Goal: Information Seeking & Learning: Learn about a topic

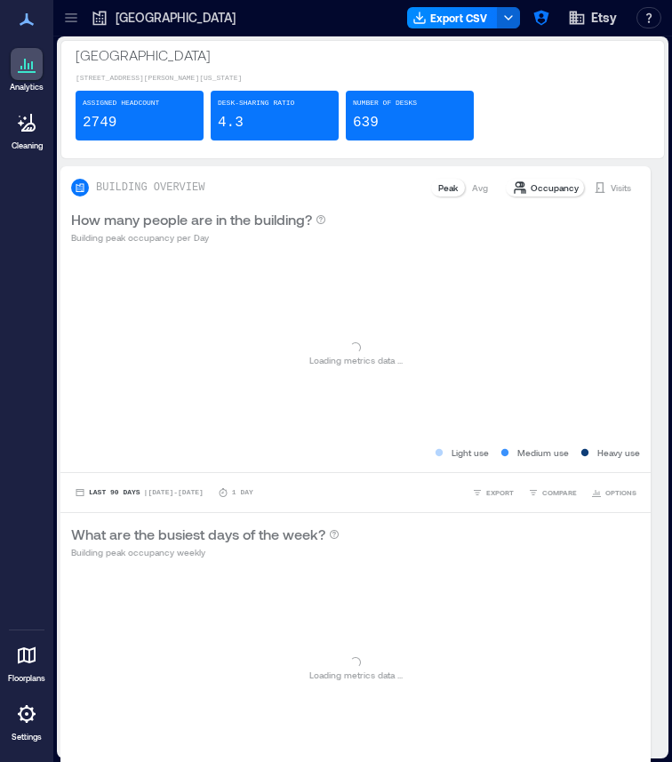
drag, startPoint x: 668, startPoint y: 174, endPoint x: 831, endPoint y: 171, distance: 162.7
click at [671, 171] on html "Analytics Cleaning Floorplans Settings My Spaces Brooklyn 13 Floors Dublin 1 Fl…" at bounding box center [336, 381] width 672 height 762
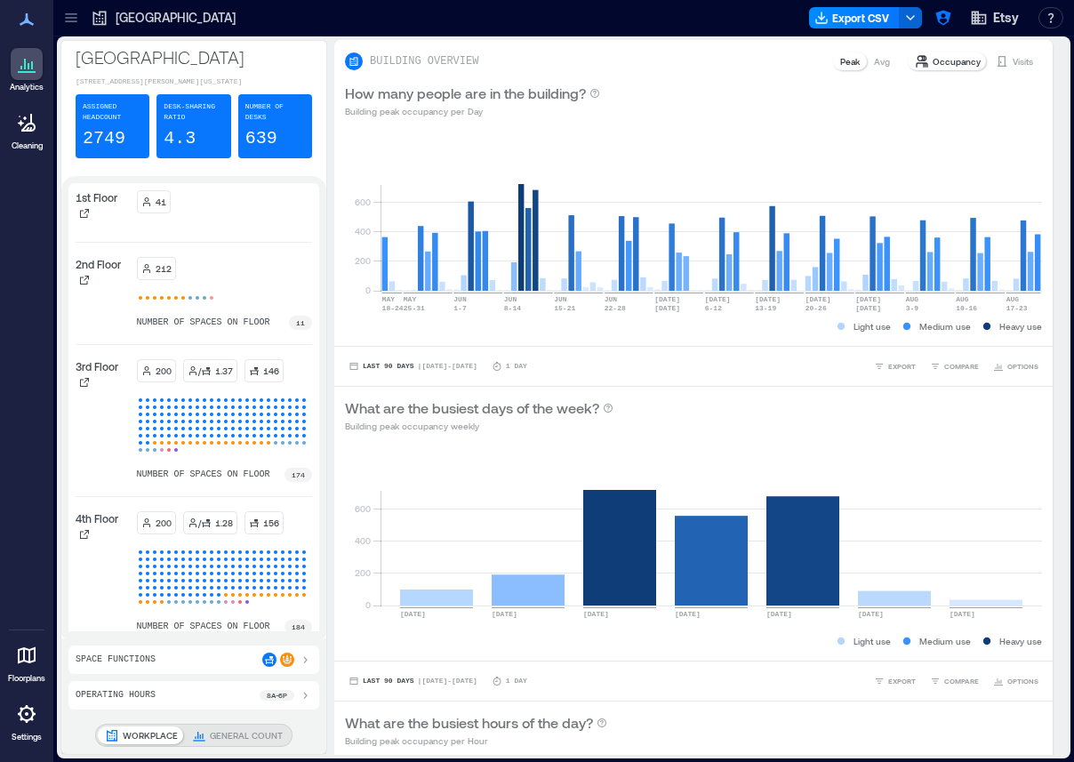
drag, startPoint x: 1069, startPoint y: 40, endPoint x: 1081, endPoint y: 40, distance: 11.6
click at [671, 40] on html "Analytics Cleaning Floorplans Settings My Spaces Brooklyn 13 Floors Dublin 1 Fl…" at bounding box center [537, 381] width 1074 height 762
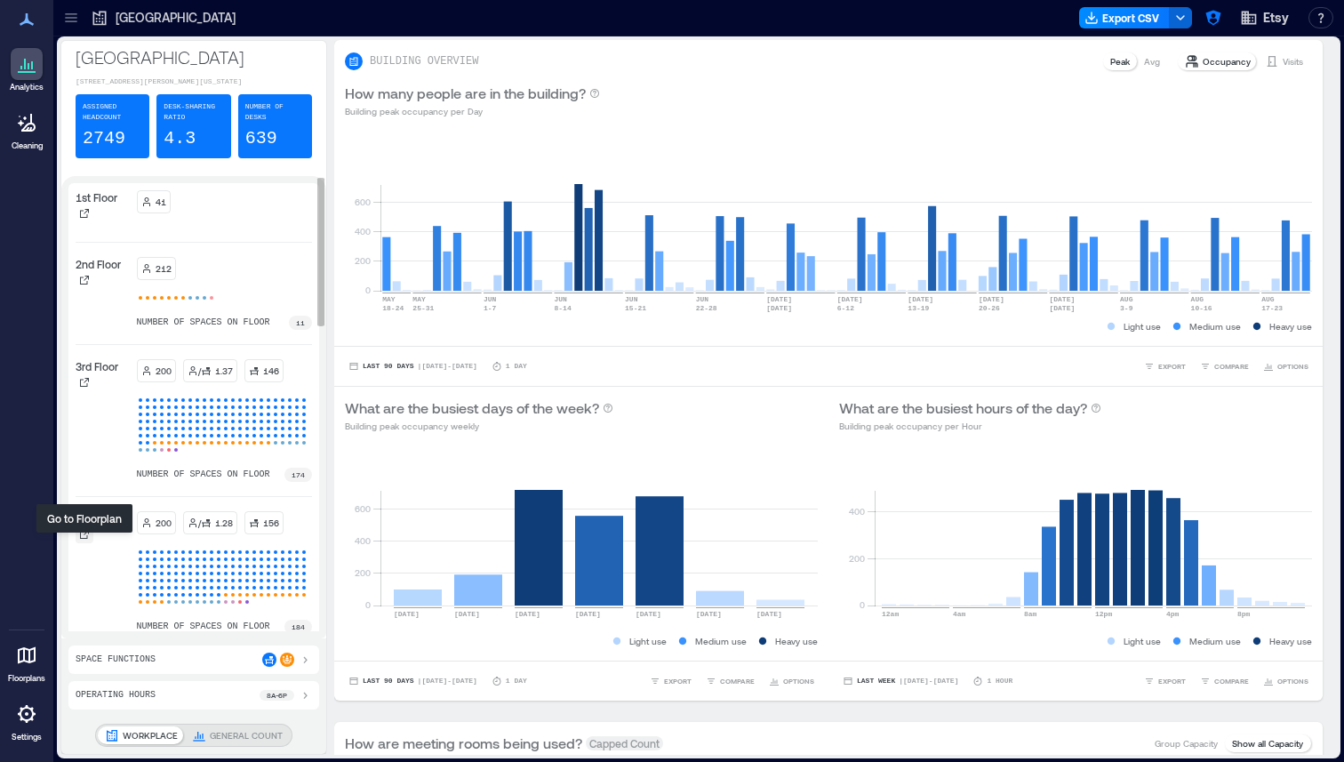
click at [82, 540] on icon at bounding box center [84, 534] width 11 height 11
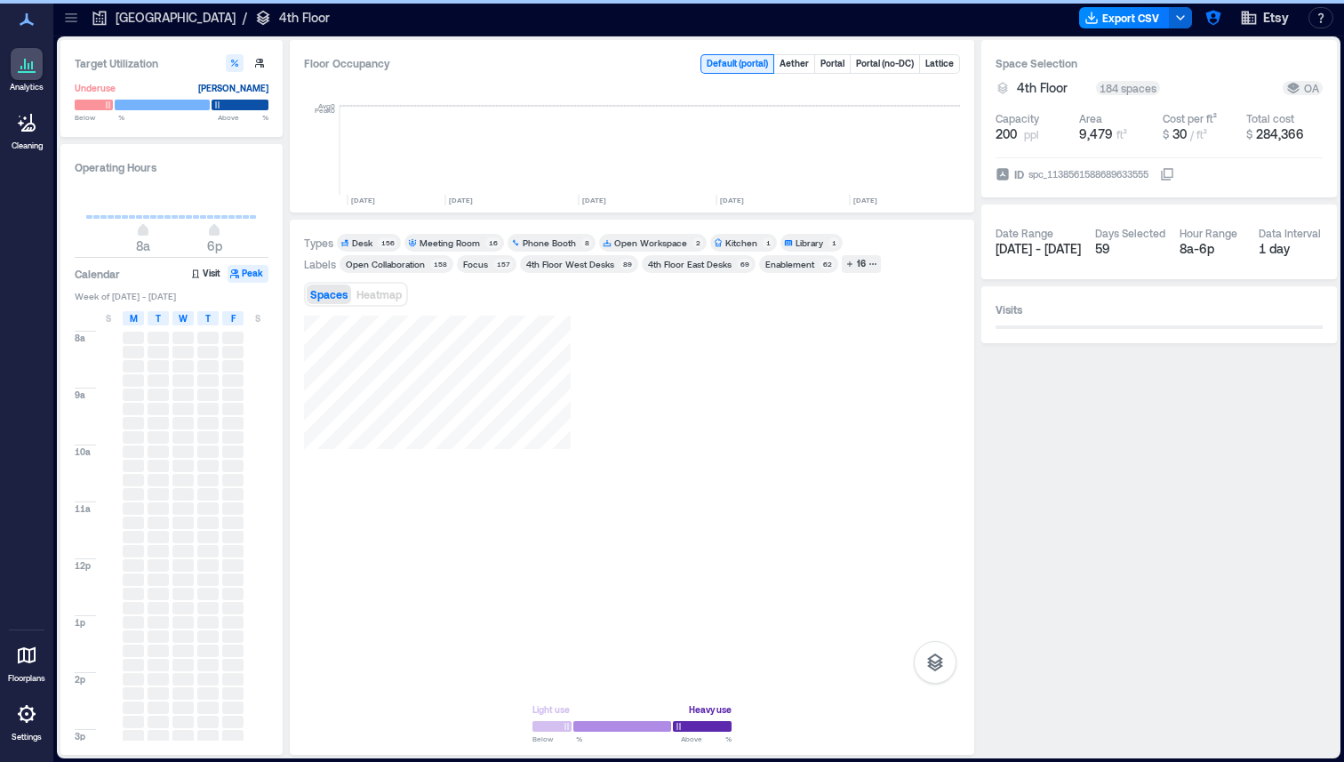
scroll to position [0, 2693]
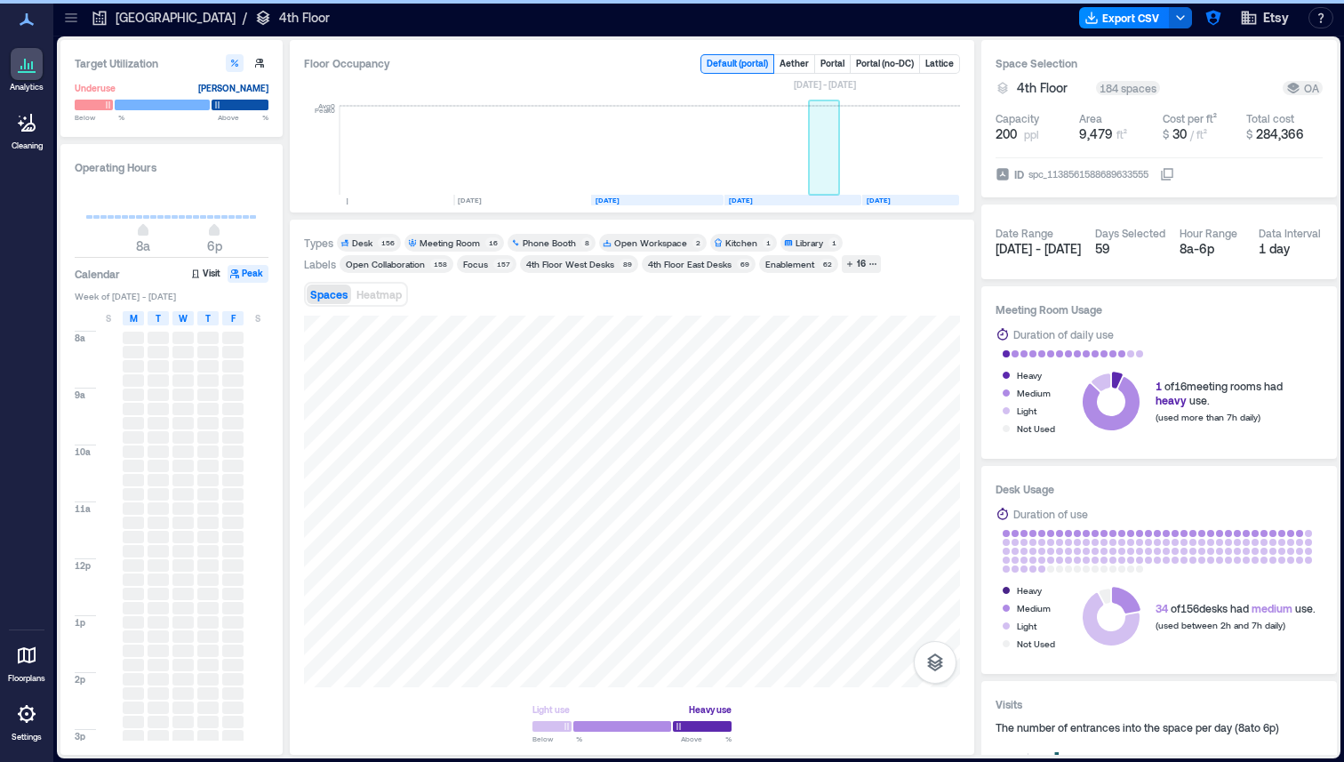
click at [671, 163] on rect at bounding box center [824, 150] width 31 height 89
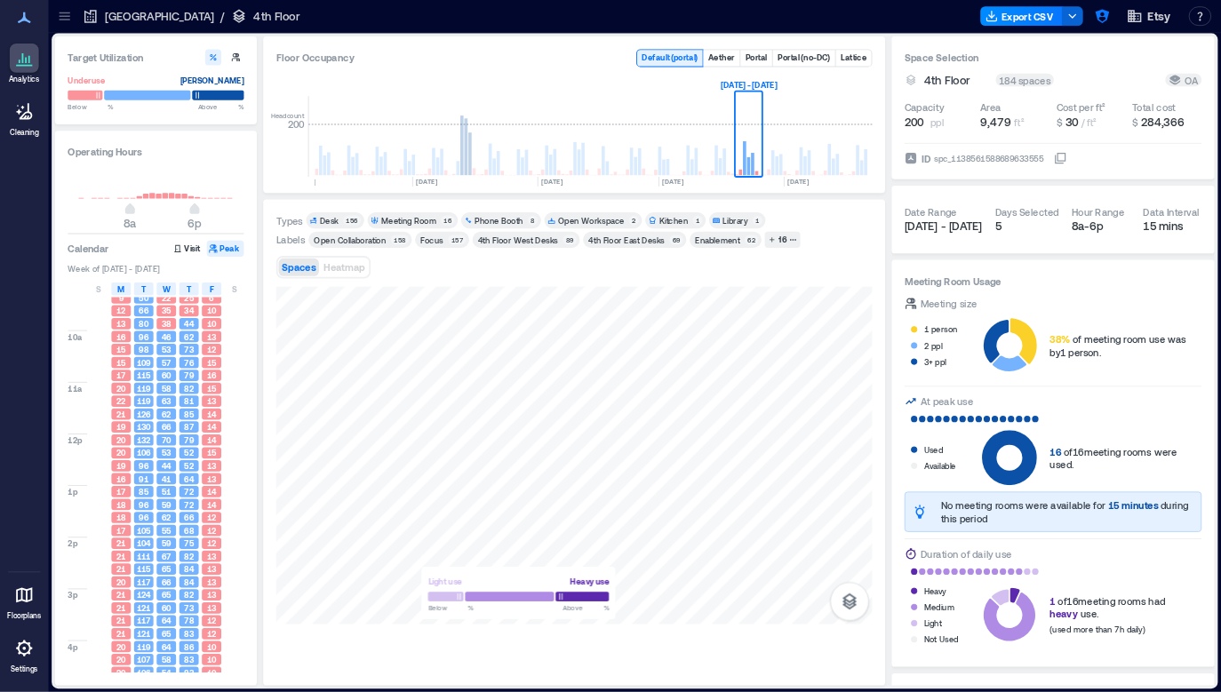
scroll to position [0, 2815]
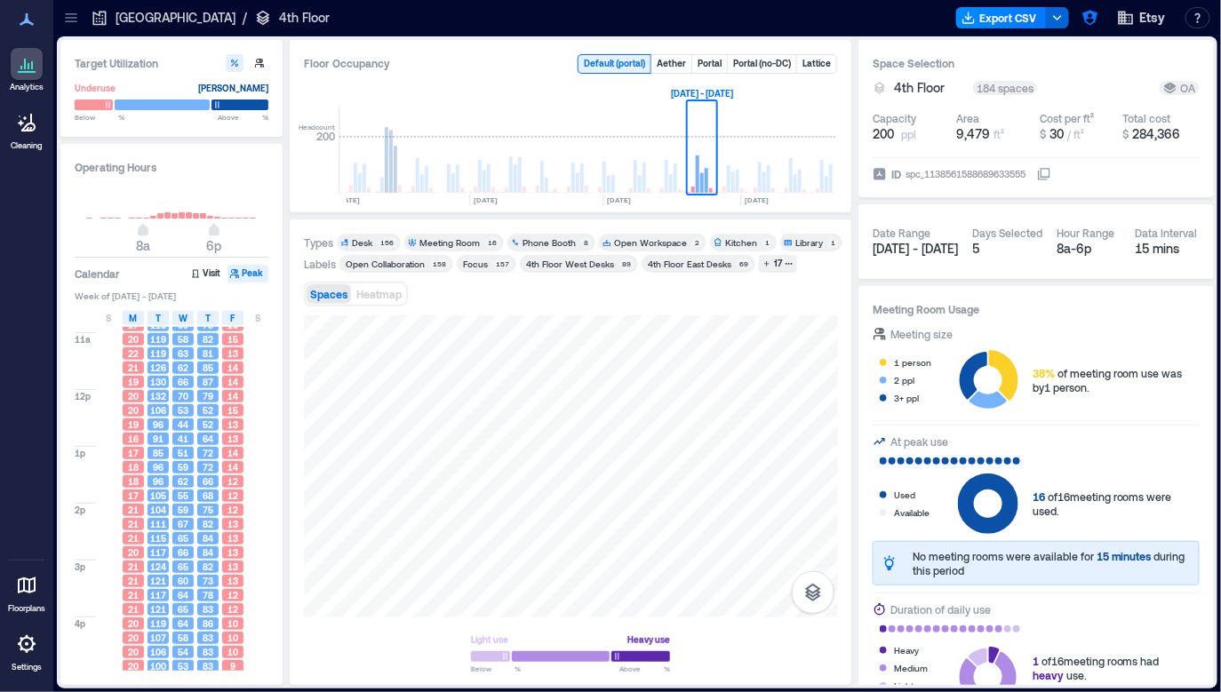
scroll to position [129, 0]
click at [452, 239] on div "Meeting Room" at bounding box center [450, 242] width 60 height 12
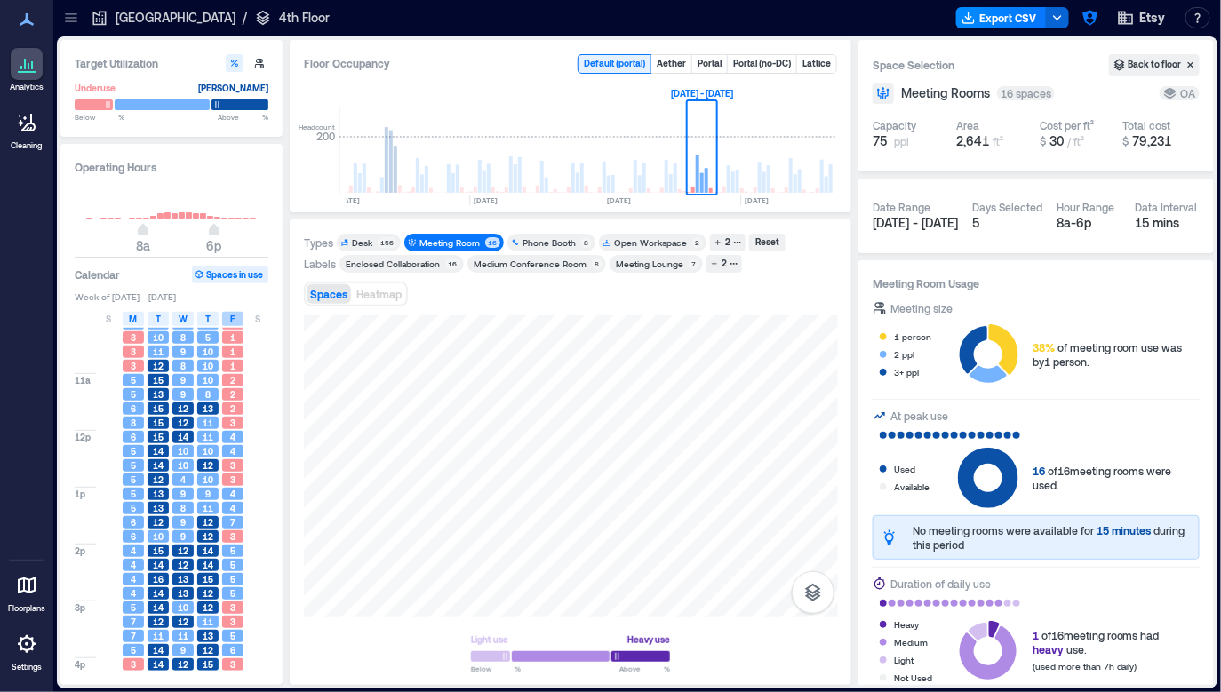
click at [231, 323] on span "F" at bounding box center [233, 319] width 4 height 14
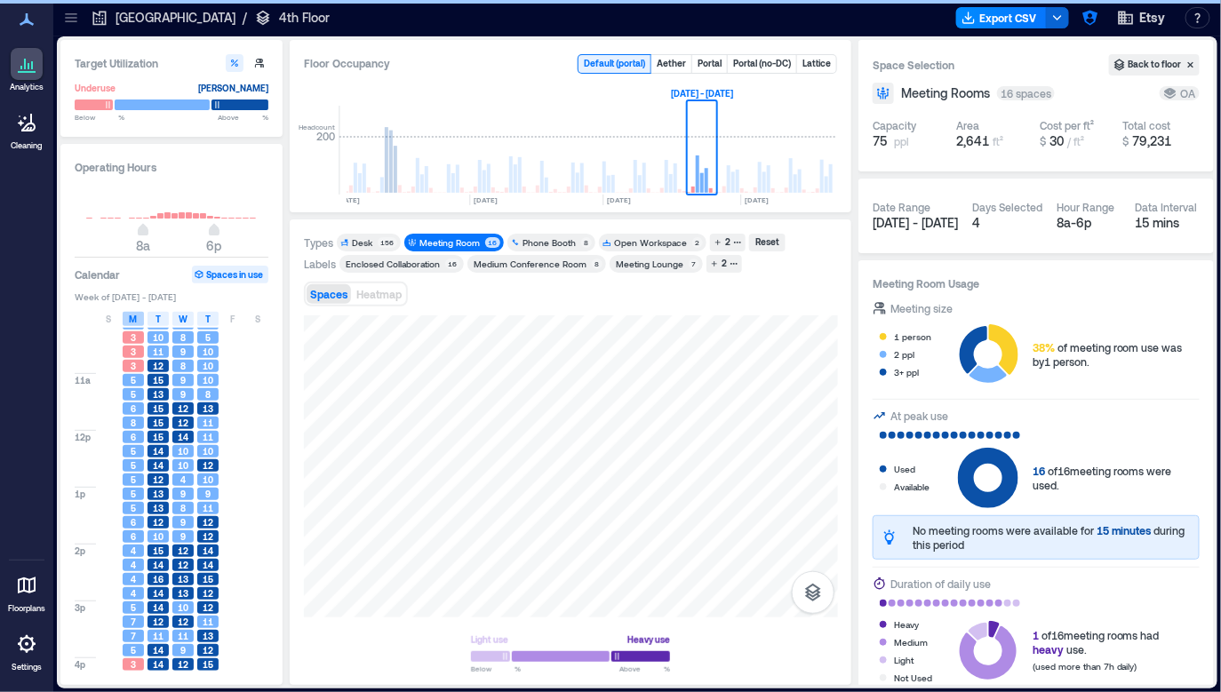
click at [132, 321] on span "M" at bounding box center [134, 319] width 8 height 14
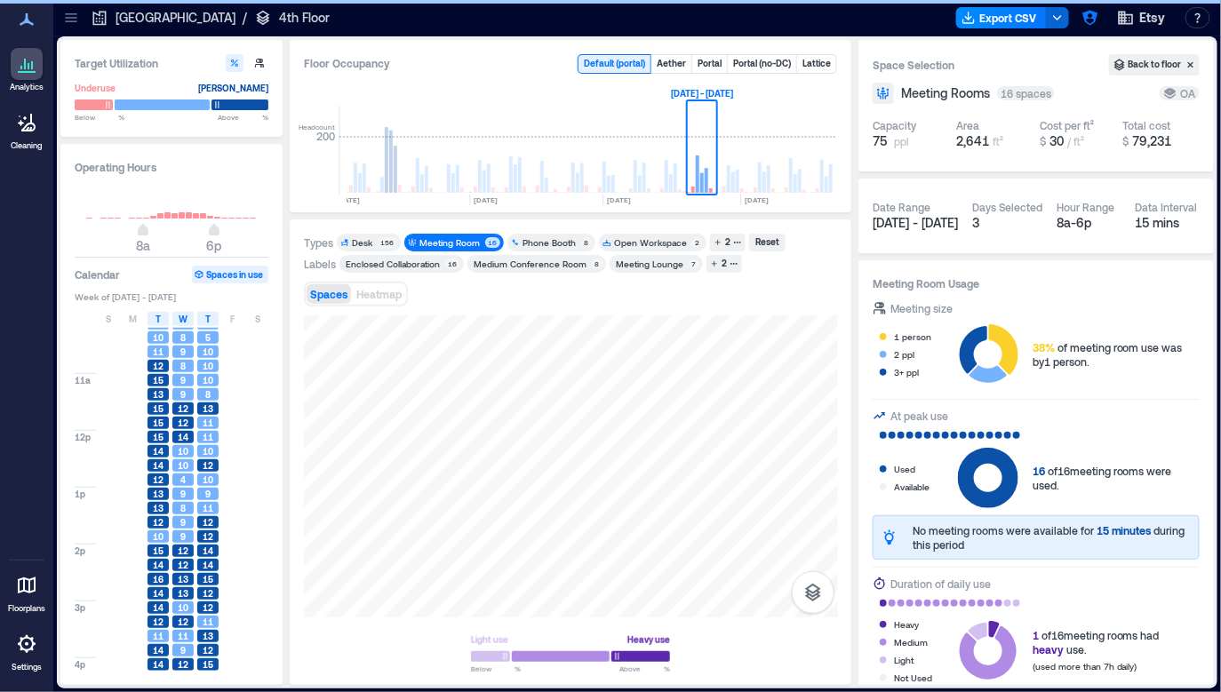
scroll to position [167, 0]
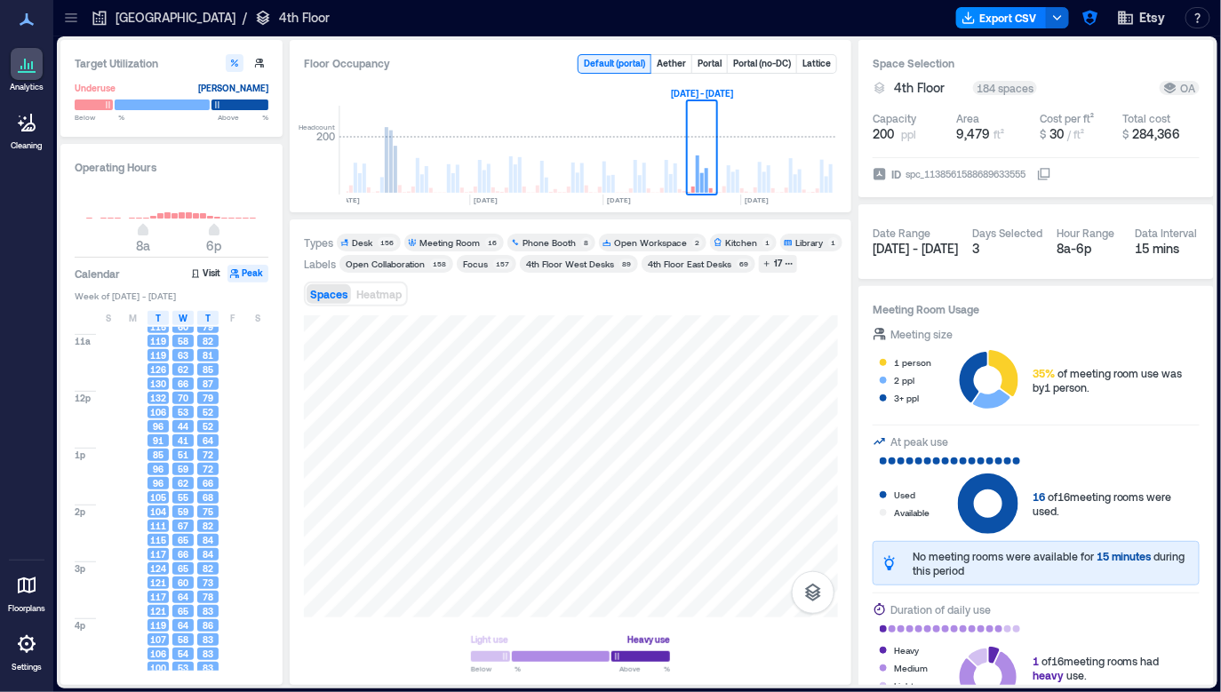
click at [455, 245] on div "Meeting Room" at bounding box center [450, 242] width 60 height 12
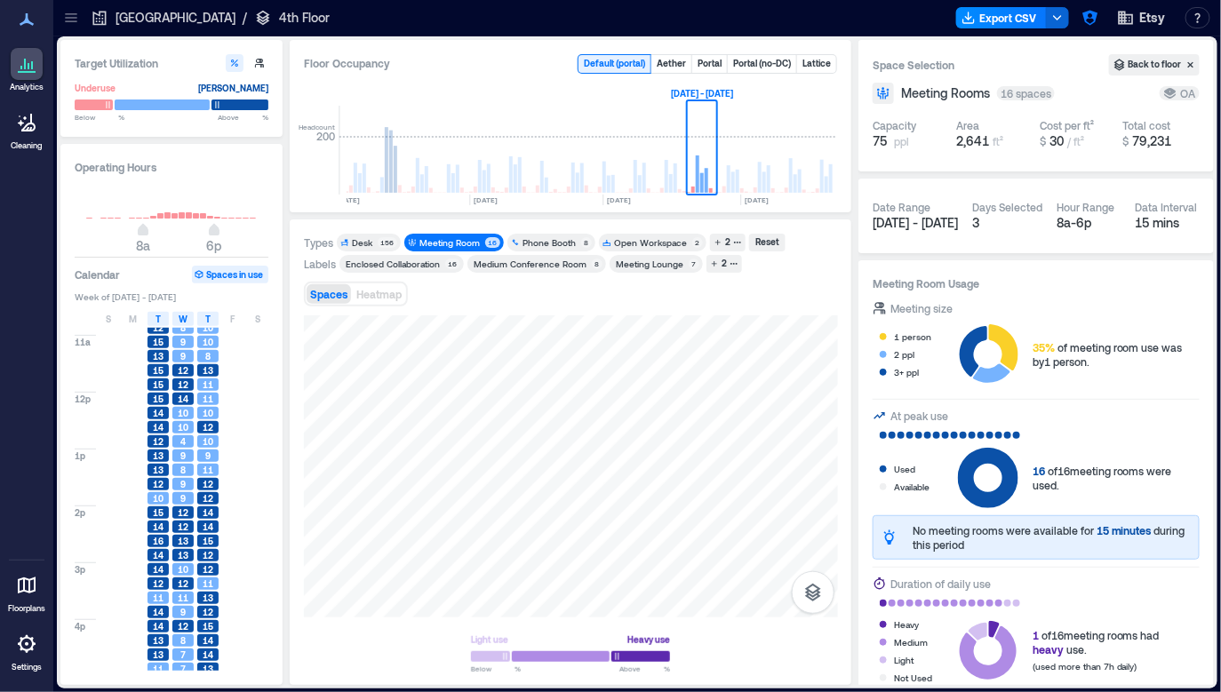
click at [381, 236] on div "Desk 156" at bounding box center [369, 243] width 64 height 18
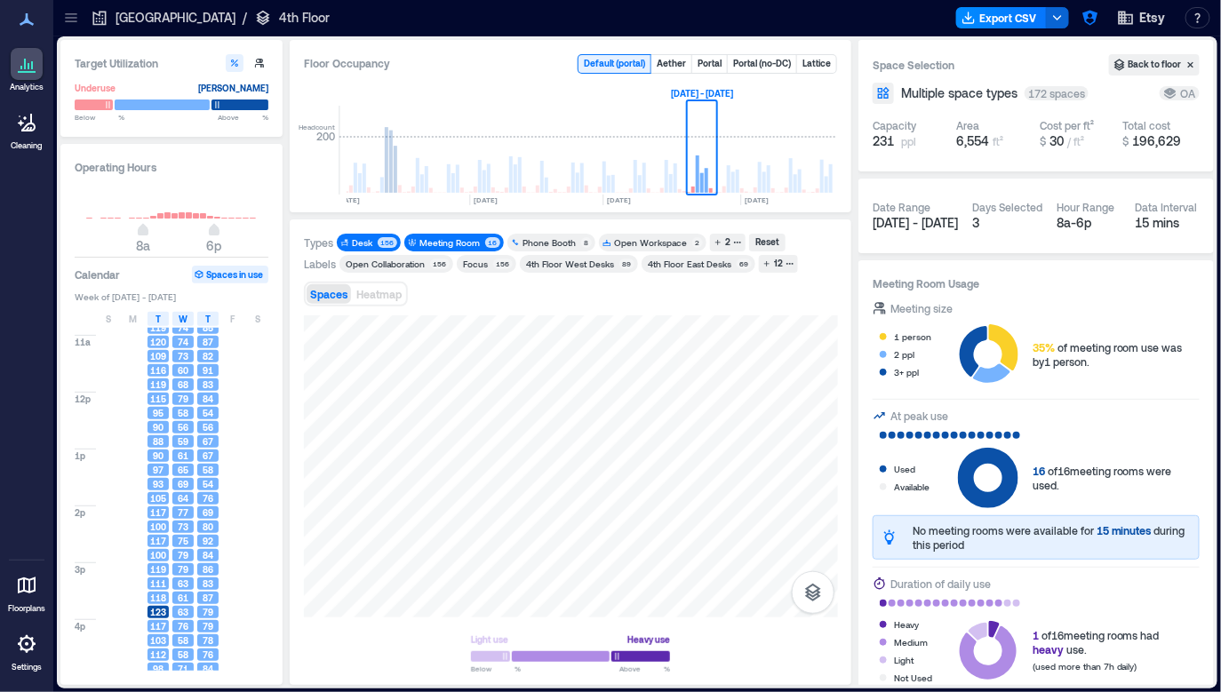
click at [456, 237] on div "Meeting Room" at bounding box center [450, 242] width 60 height 12
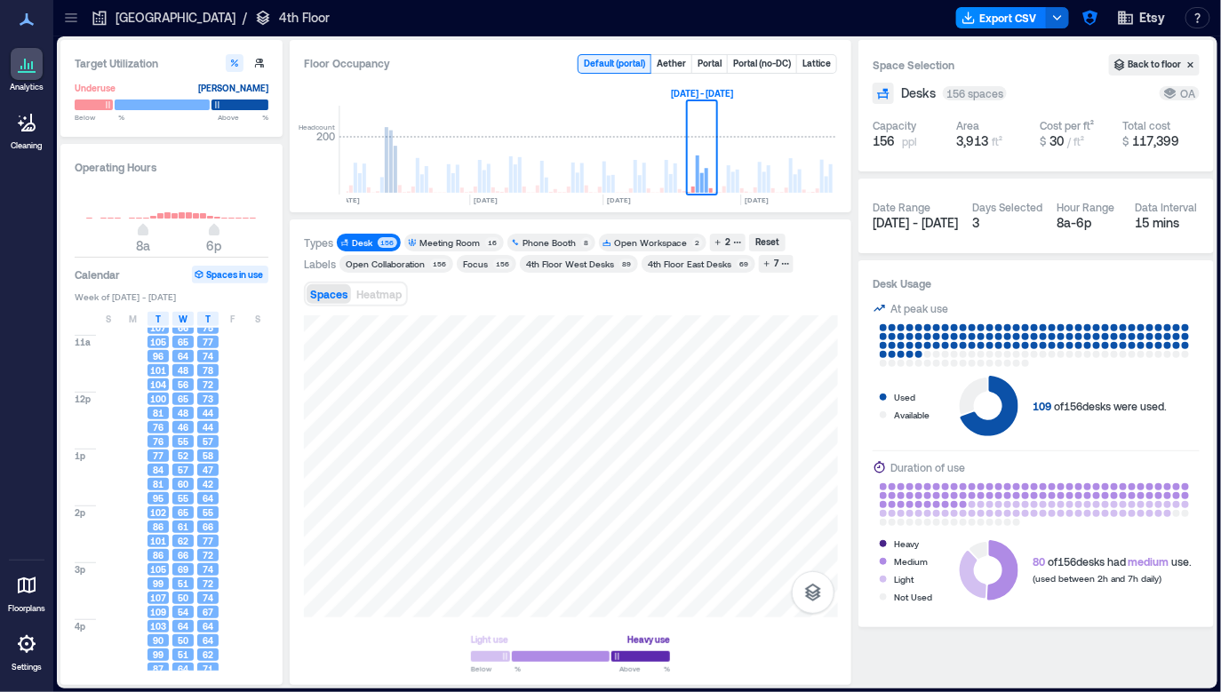
drag, startPoint x: 761, startPoint y: 305, endPoint x: 724, endPoint y: 305, distance: 36.4
click at [671, 305] on div "Spaces Heatmap" at bounding box center [571, 294] width 534 height 36
click at [671, 257] on div "7" at bounding box center [777, 264] width 10 height 16
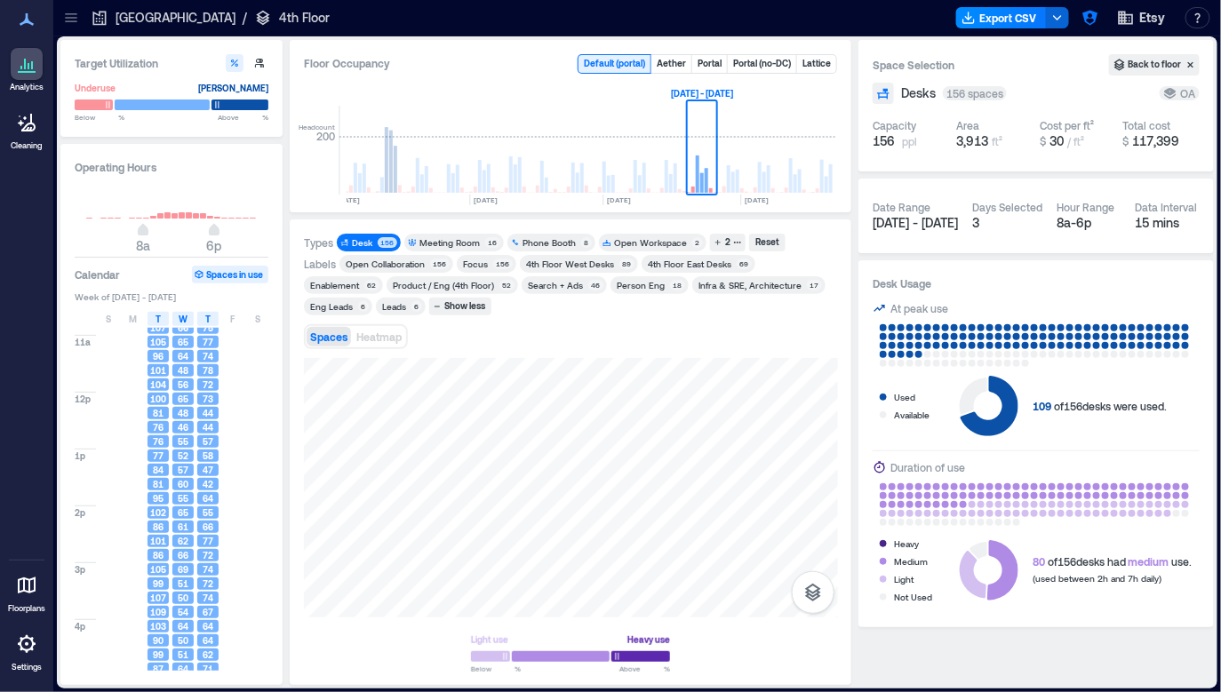
click at [359, 279] on div "Enablement" at bounding box center [334, 285] width 49 height 12
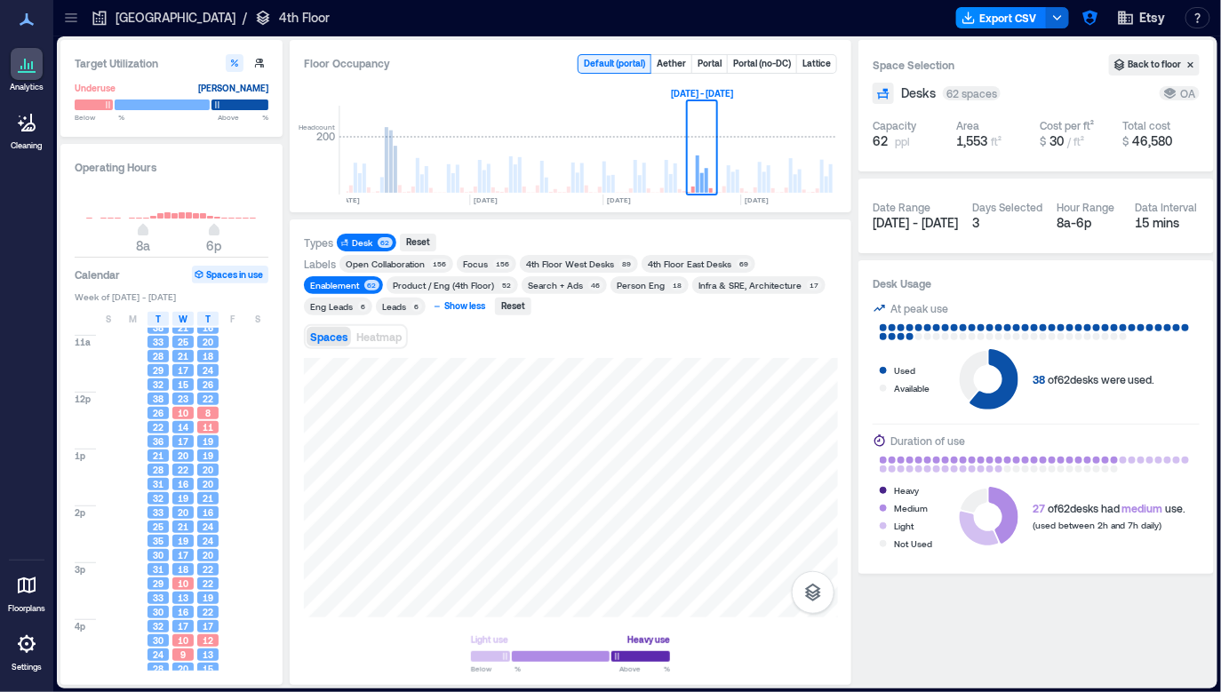
click at [442, 306] on div "Show less" at bounding box center [465, 307] width 46 height 16
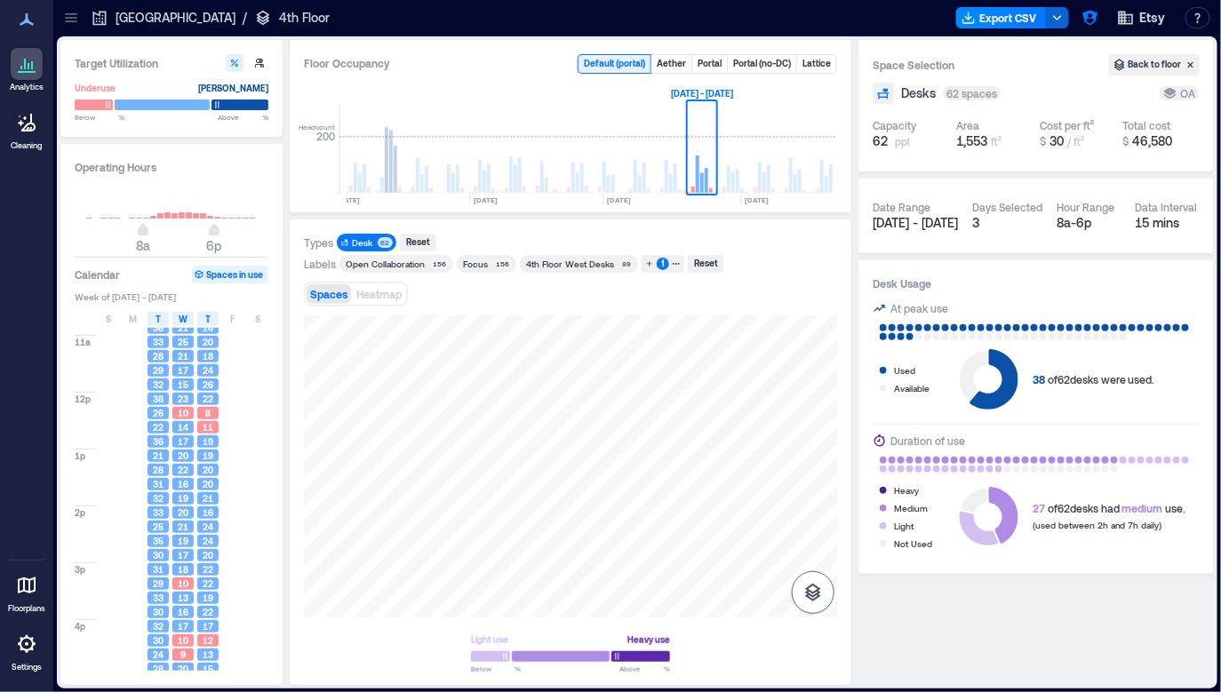
click at [671, 589] on icon "button" at bounding box center [813, 592] width 21 height 21
click at [671, 520] on button "Sensors" at bounding box center [813, 504] width 43 height 43
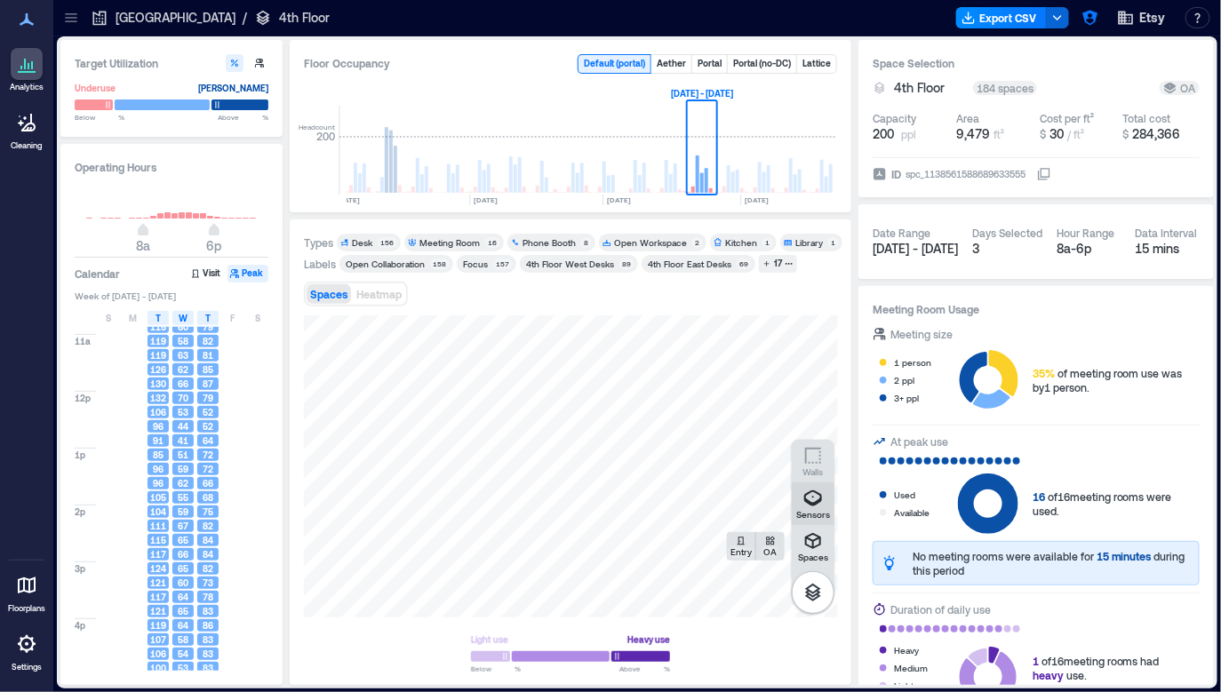
click at [671, 507] on icon "button" at bounding box center [813, 498] width 21 height 21
click at [671, 590] on icon "button" at bounding box center [813, 593] width 16 height 18
click at [671, 582] on icon "button" at bounding box center [813, 592] width 21 height 21
click at [671, 509] on p "Sensors" at bounding box center [813, 514] width 34 height 11
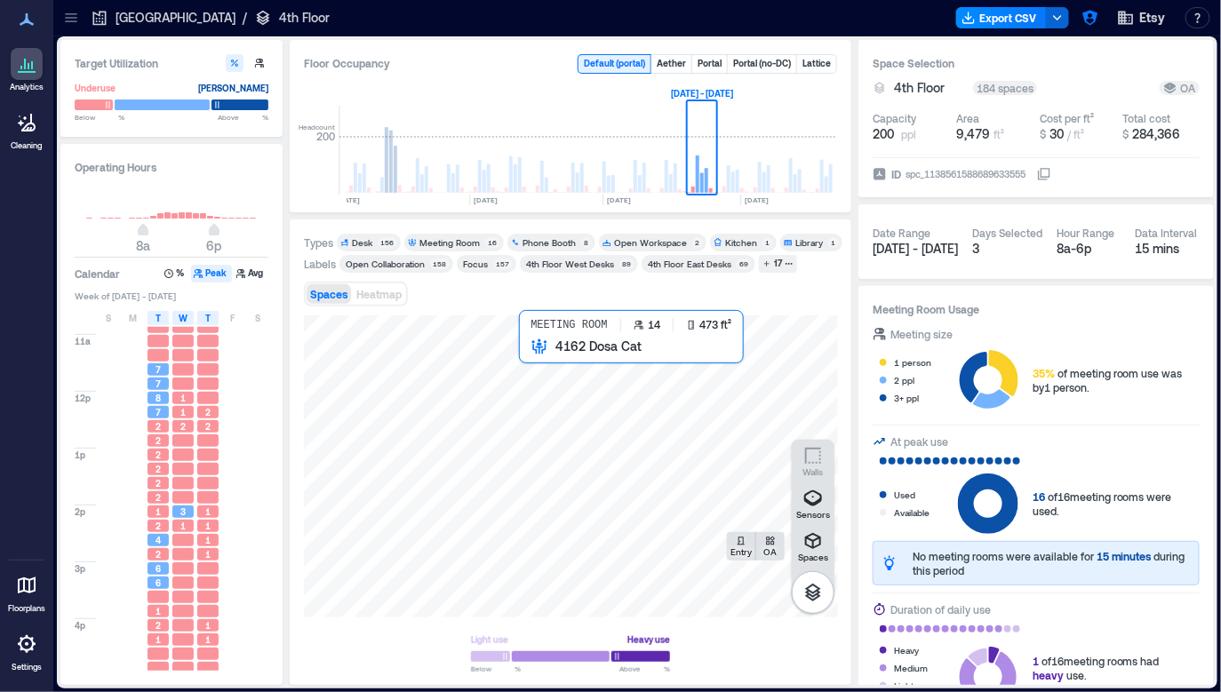
click at [580, 423] on div at bounding box center [571, 467] width 534 height 302
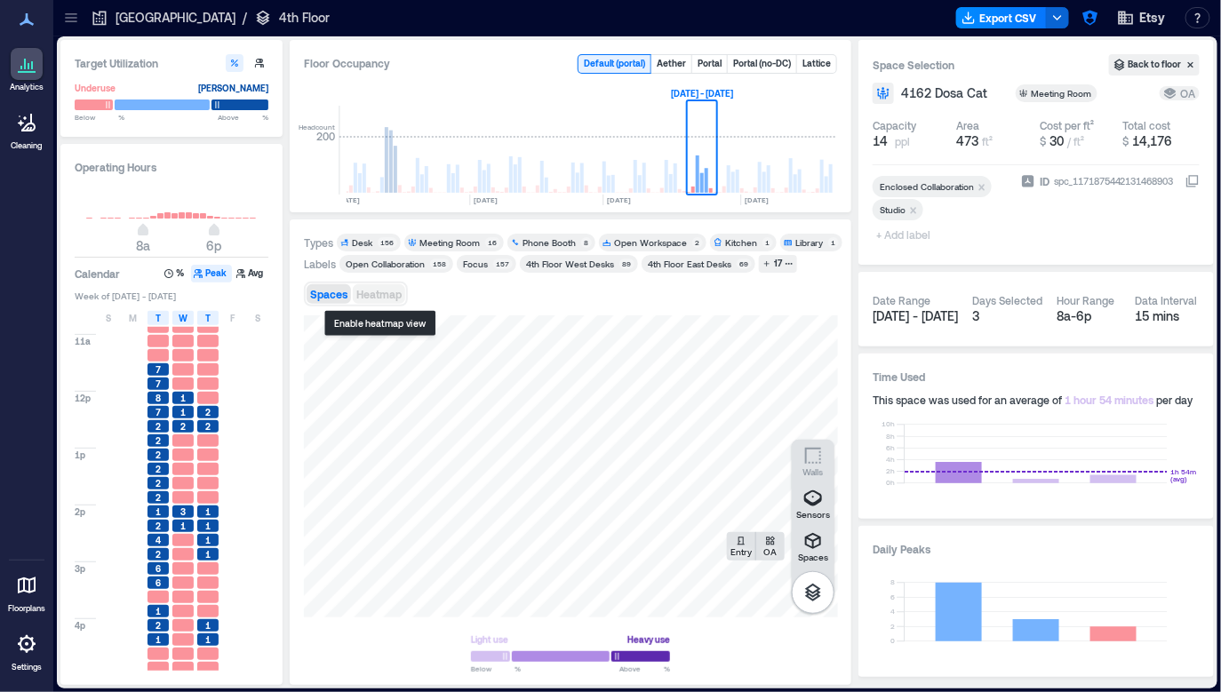
click at [381, 294] on span "Heatmap" at bounding box center [378, 294] width 45 height 12
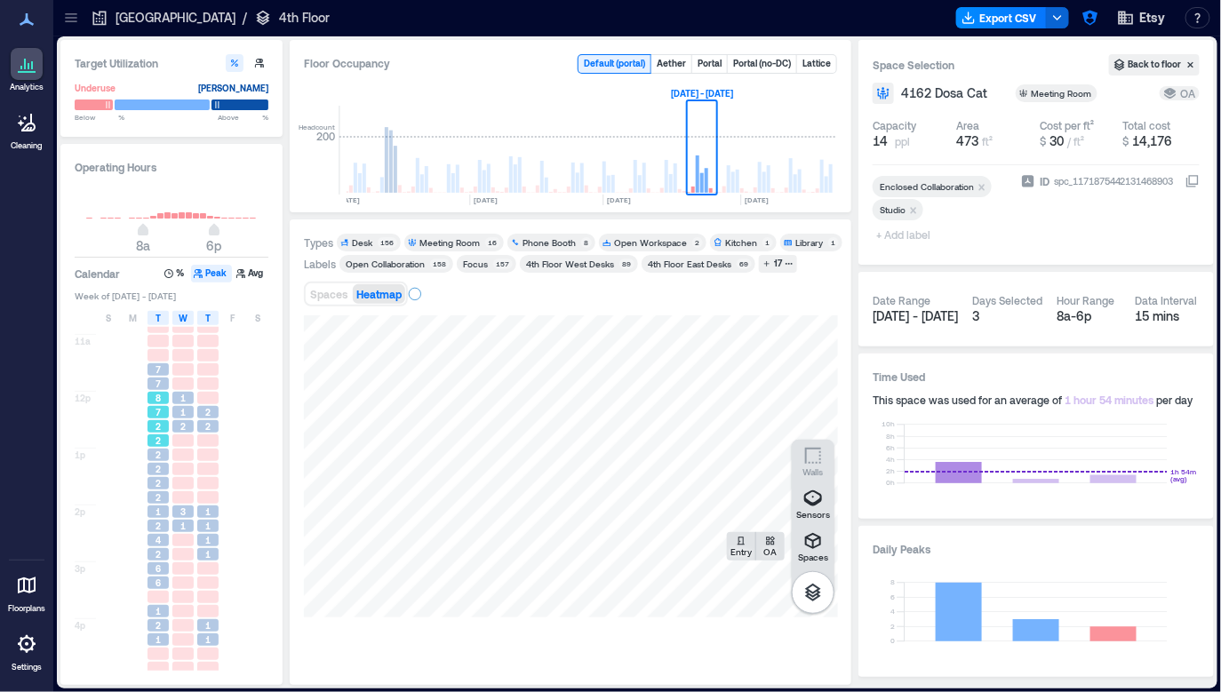
click at [156, 405] on div "7" at bounding box center [158, 412] width 25 height 14
click at [331, 288] on span "Spaces" at bounding box center [328, 294] width 37 height 12
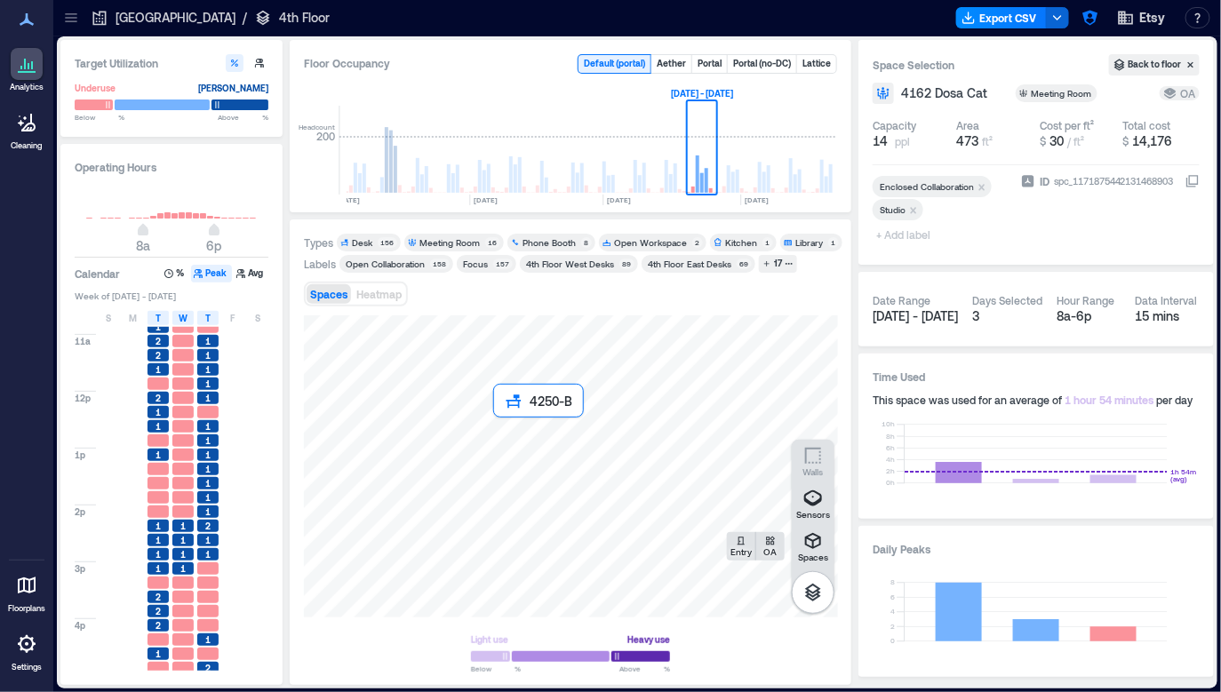
click at [513, 441] on div at bounding box center [571, 467] width 534 height 302
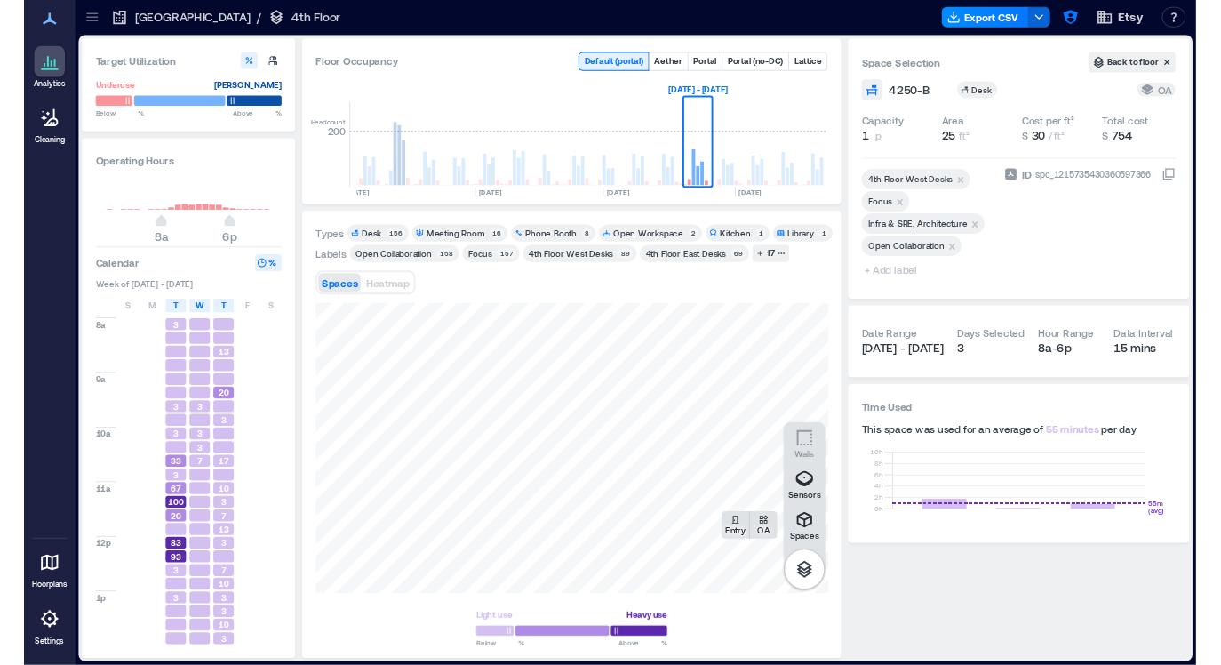
scroll to position [228, 0]
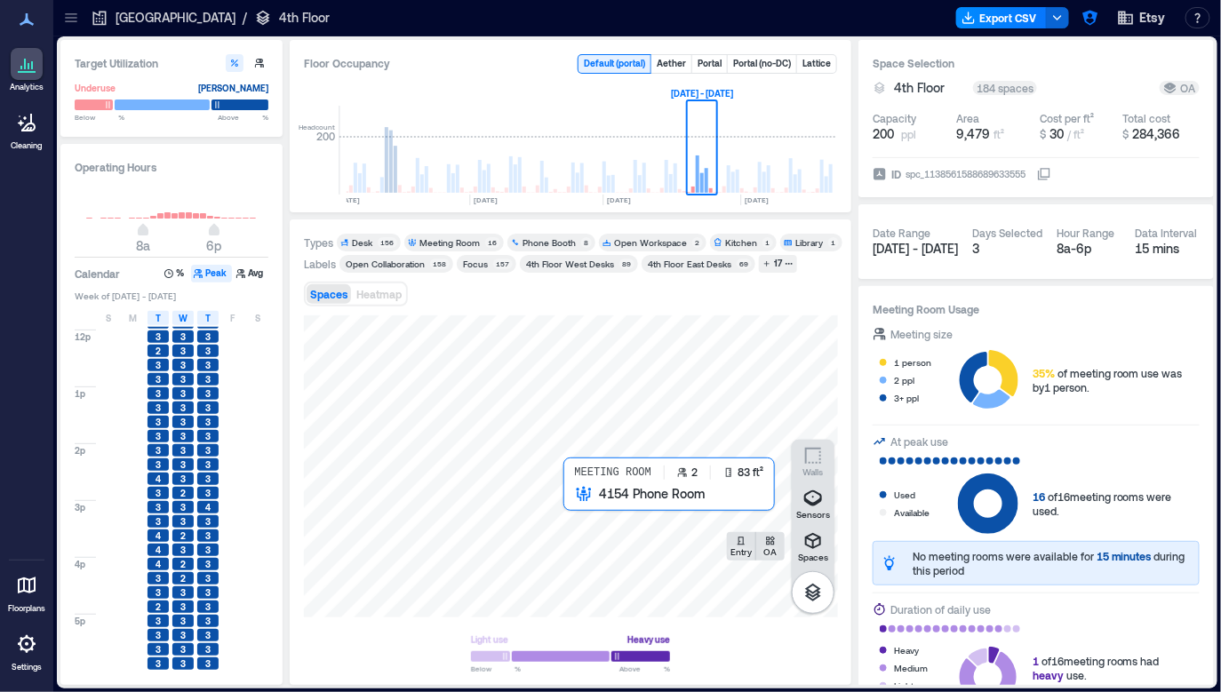
click at [597, 508] on div at bounding box center [571, 467] width 534 height 302
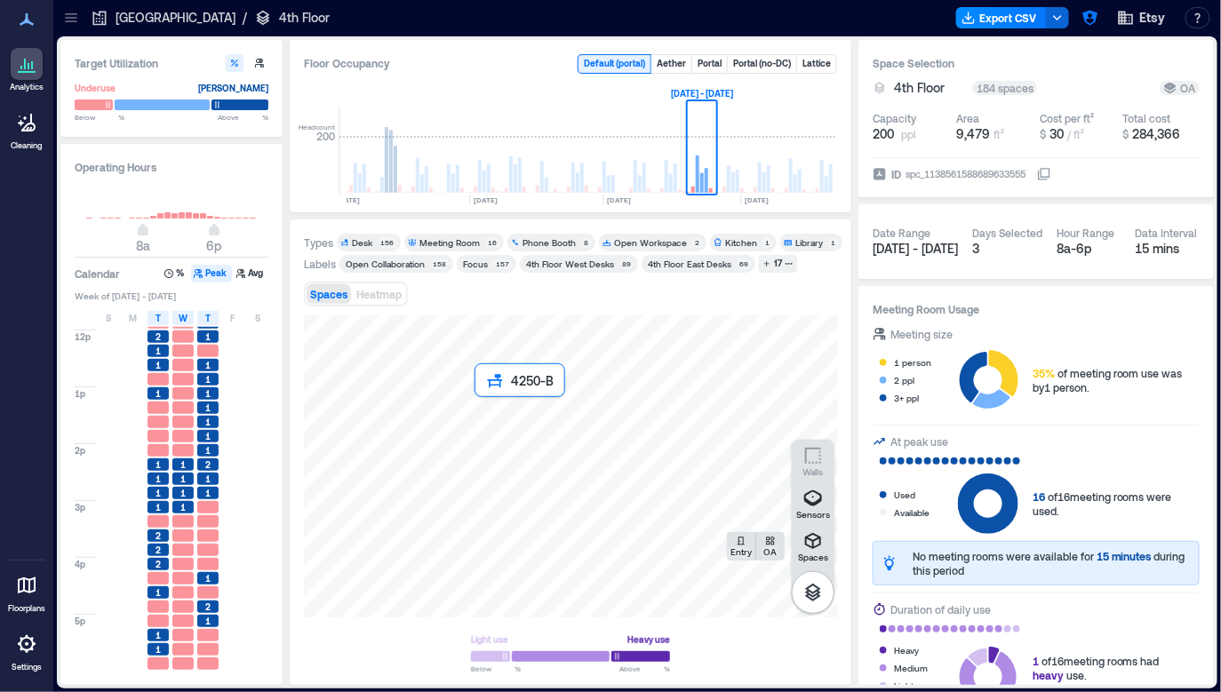
click at [497, 412] on div at bounding box center [571, 467] width 534 height 302
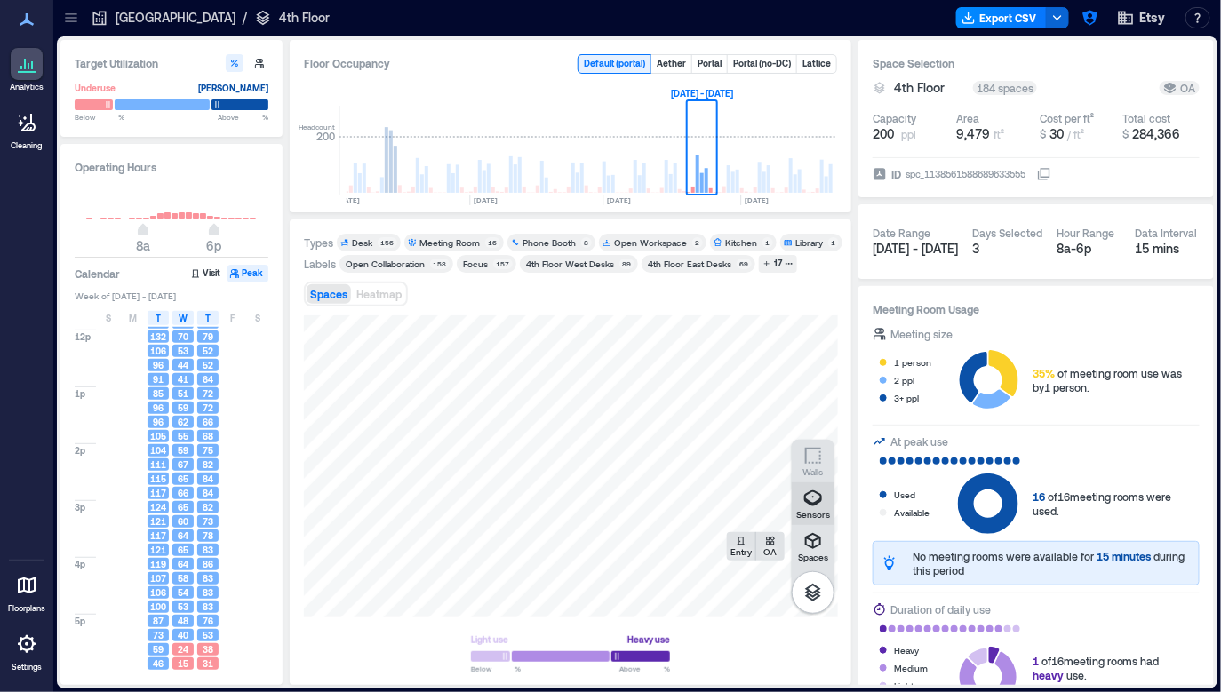
click at [671, 500] on icon "button" at bounding box center [813, 499] width 18 height 16
click at [671, 595] on icon "button" at bounding box center [813, 592] width 21 height 21
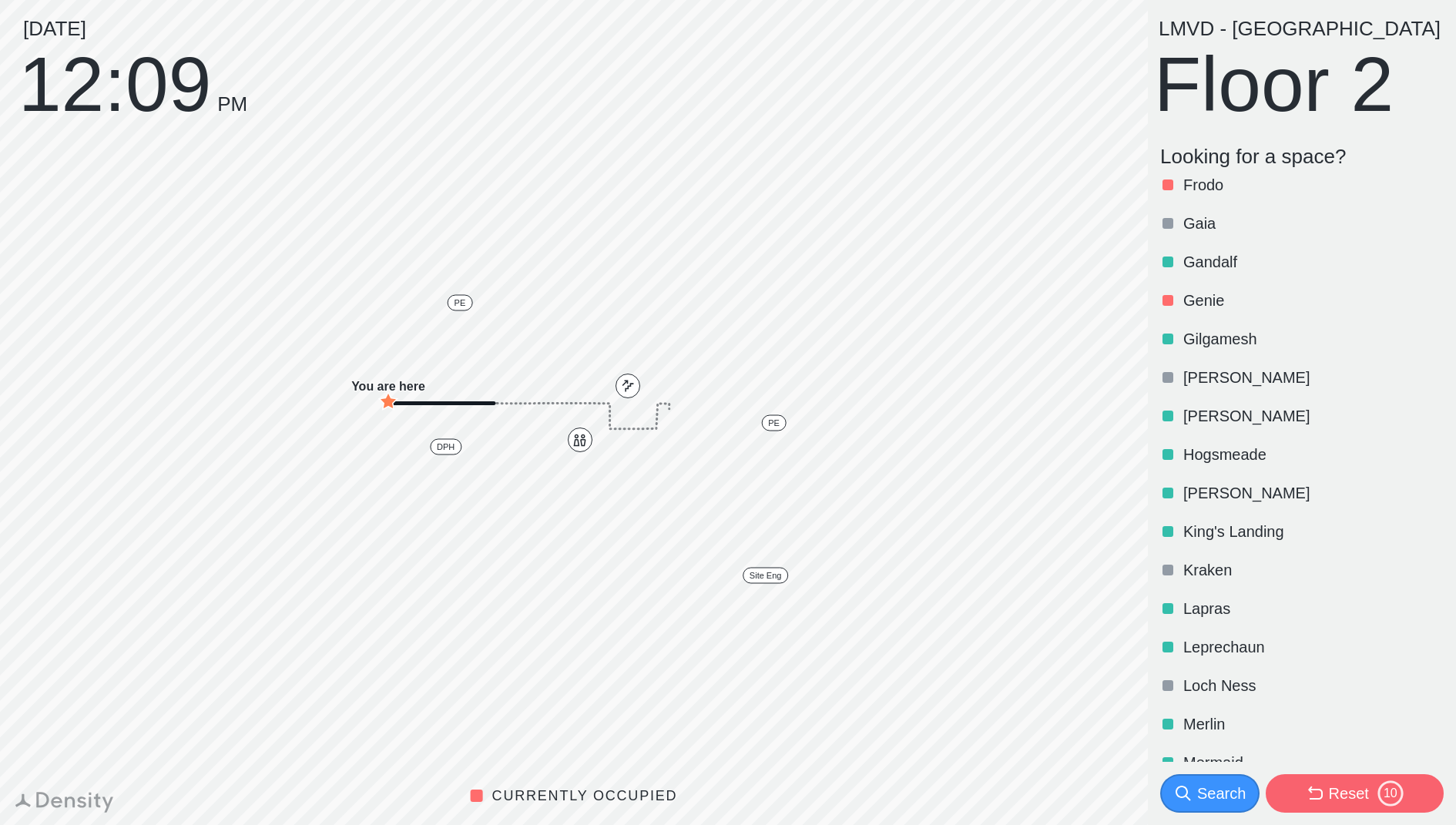
scroll to position [684, 0]
